Goal: Navigation & Orientation: Find specific page/section

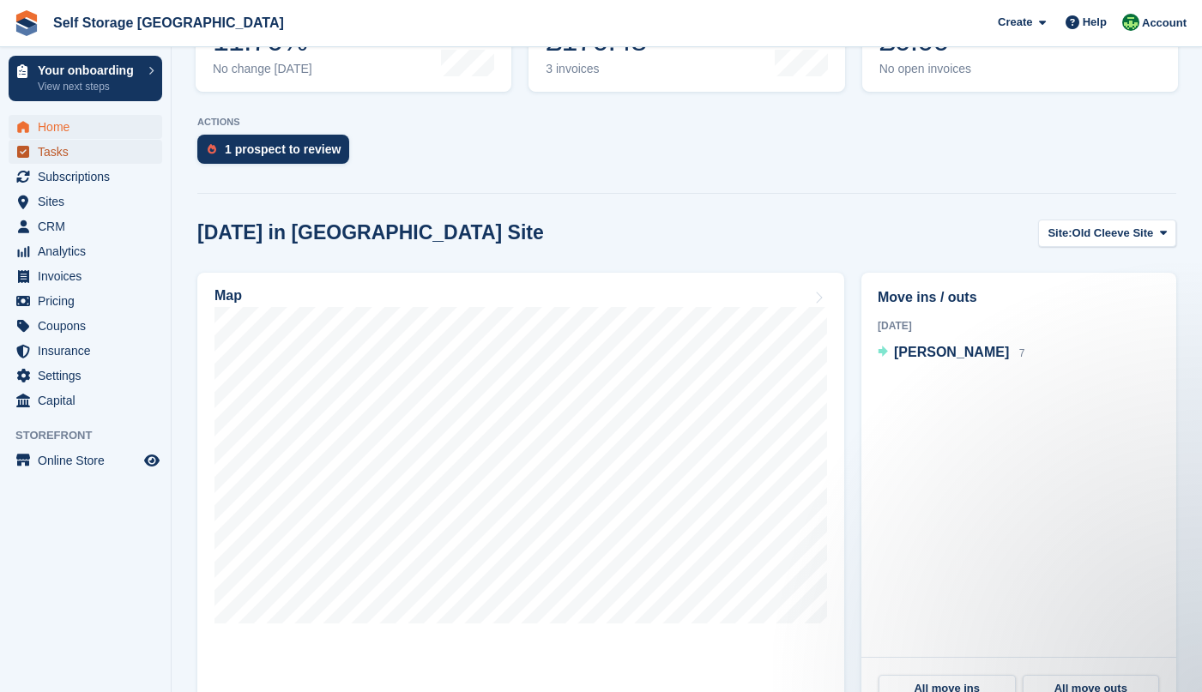
click at [53, 149] on span "Tasks" at bounding box center [89, 152] width 103 height 24
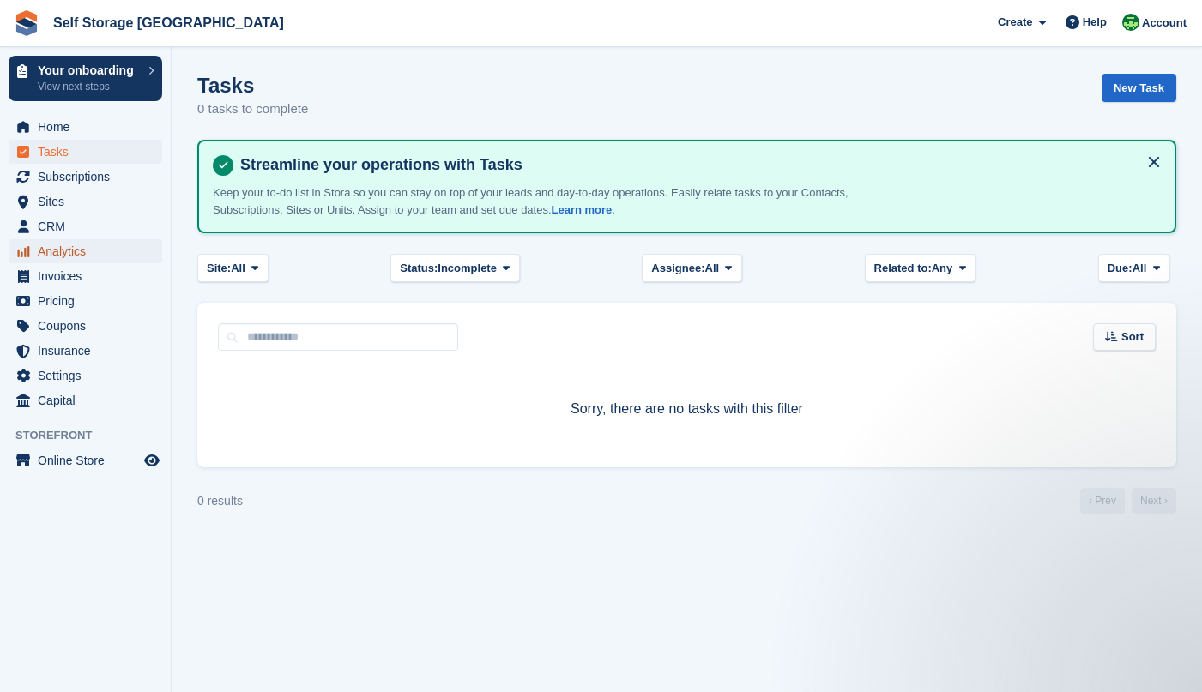
click at [49, 256] on span "Analytics" at bounding box center [89, 251] width 103 height 24
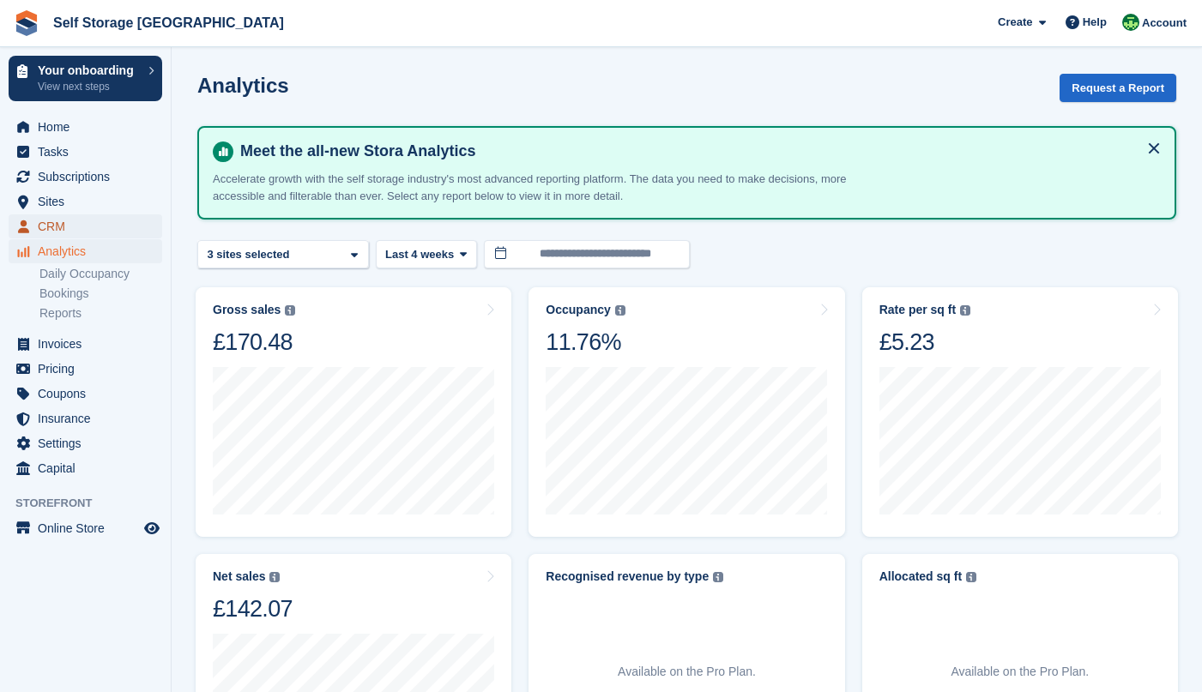
click at [49, 225] on span "CRM" at bounding box center [89, 227] width 103 height 24
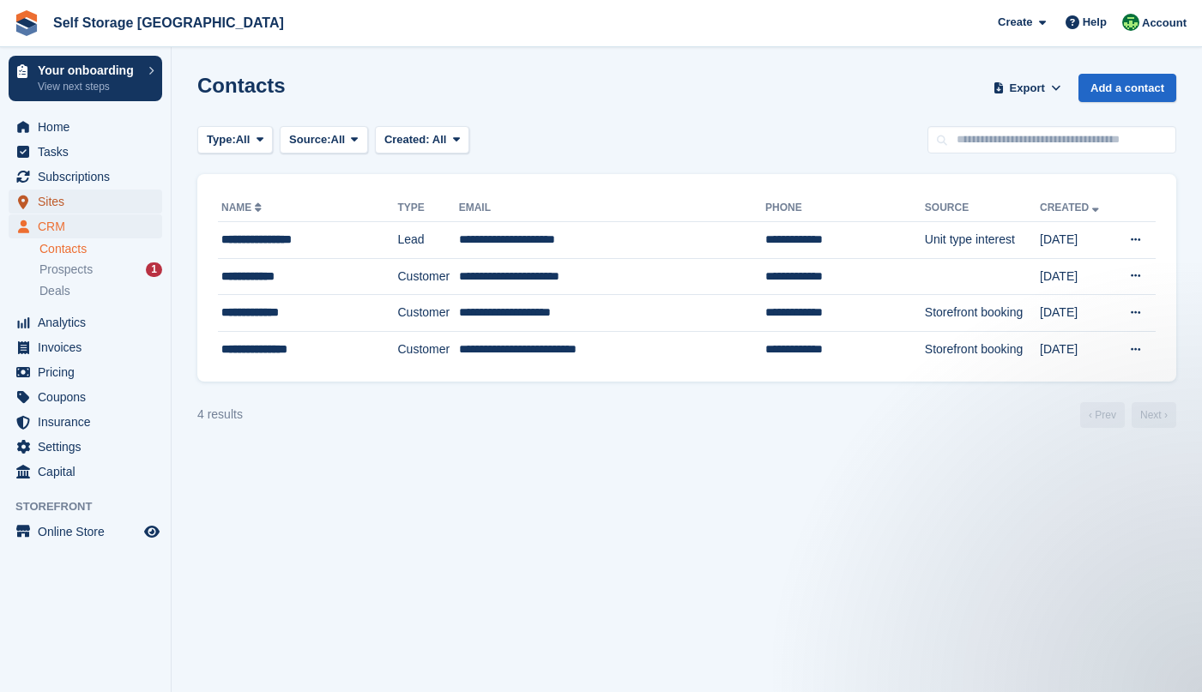
click at [41, 199] on span "Sites" at bounding box center [89, 202] width 103 height 24
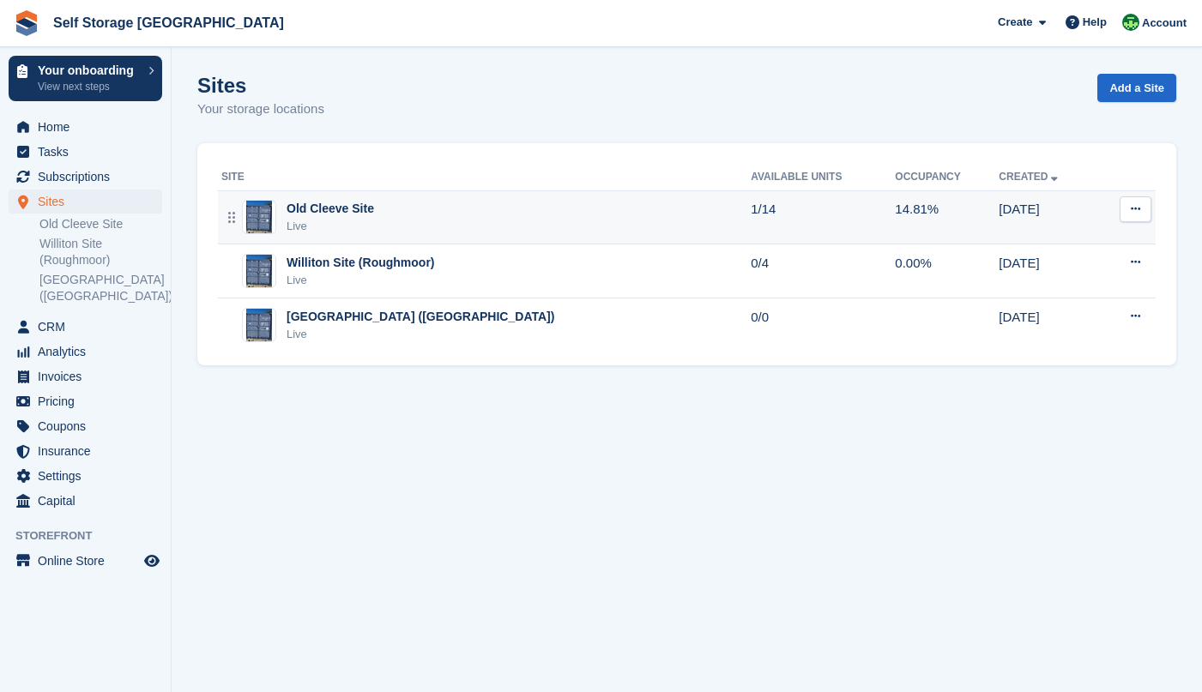
click at [311, 221] on div "Live" at bounding box center [331, 226] width 88 height 17
